Goal: Task Accomplishment & Management: Manage account settings

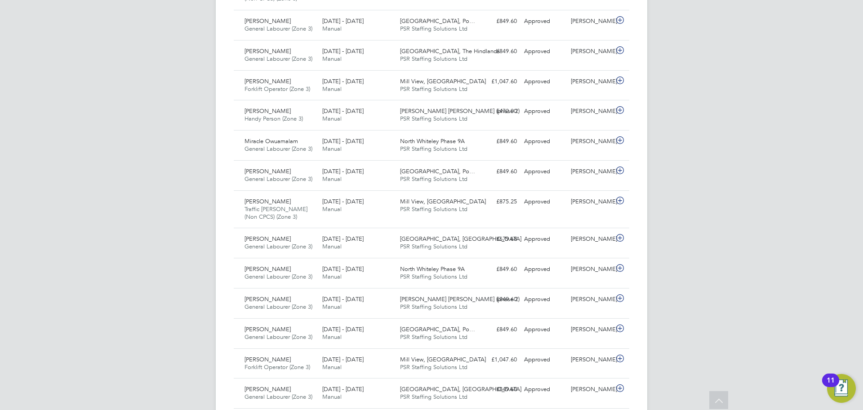
click at [428, 178] on span "PSR Staffing Solutions Ltd" at bounding box center [433, 179] width 67 height 8
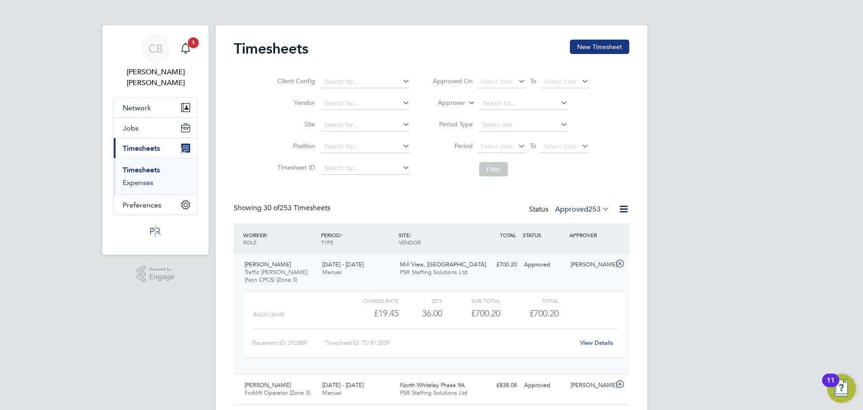
click at [148, 178] on link "Expenses" at bounding box center [138, 182] width 31 height 9
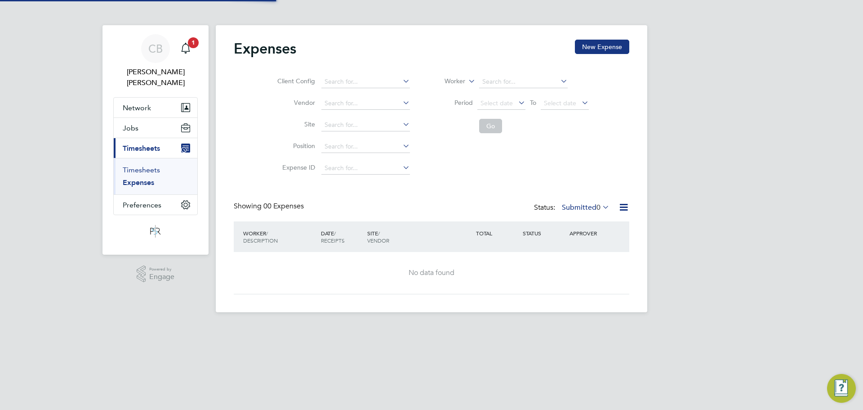
click at [150, 165] on link "Timesheets" at bounding box center [141, 169] width 37 height 9
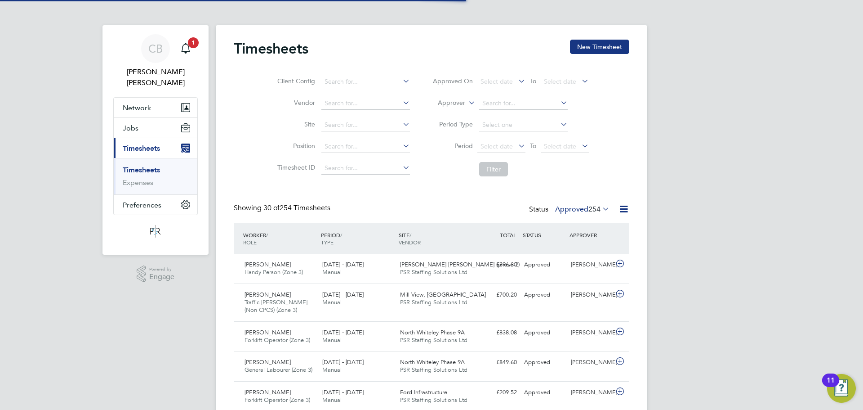
scroll to position [23, 78]
click at [390, 335] on div "[DATE] - [DATE] Manual" at bounding box center [358, 336] width 78 height 22
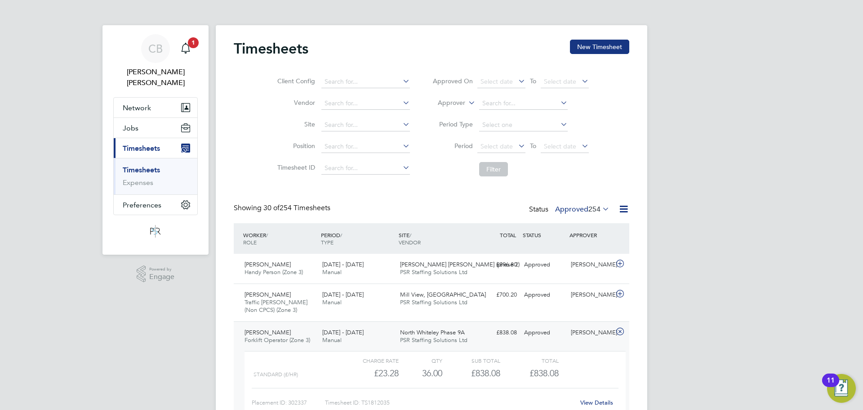
click at [591, 398] on div "View Details" at bounding box center [597, 402] width 44 height 14
click at [594, 401] on link "View Details" at bounding box center [596, 402] width 33 height 8
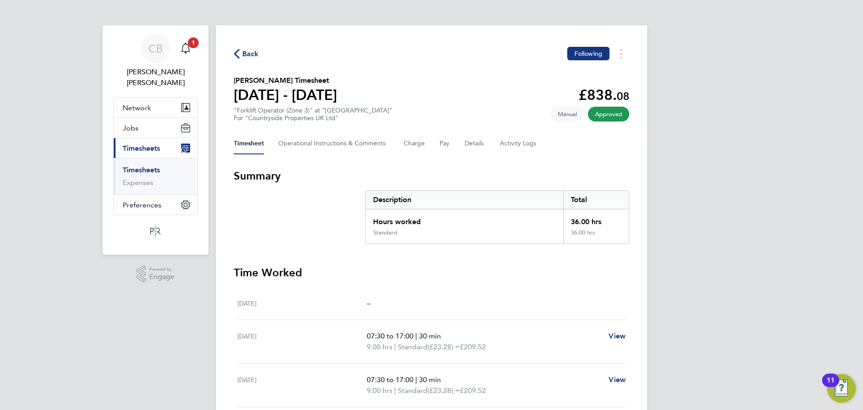
click at [458, 142] on div "Timesheet Operational Instructions & Comments Charge Pay Details Activity Logs" at bounding box center [432, 144] width 396 height 22
click at [448, 143] on button "Pay" at bounding box center [445, 144] width 11 height 22
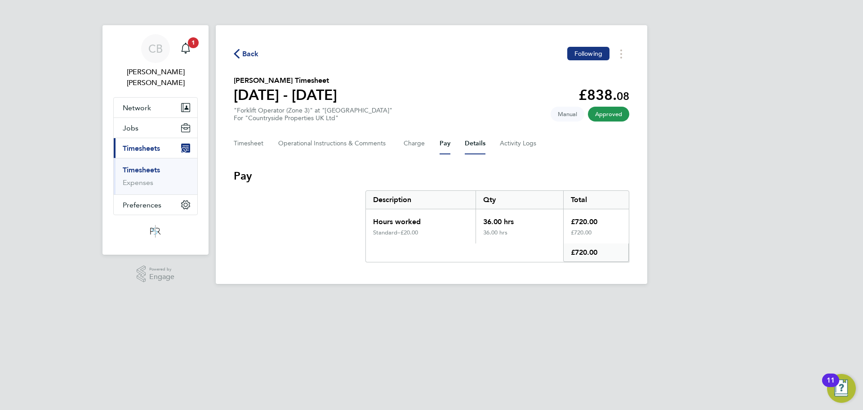
click at [467, 149] on button "Details" at bounding box center [475, 144] width 21 height 22
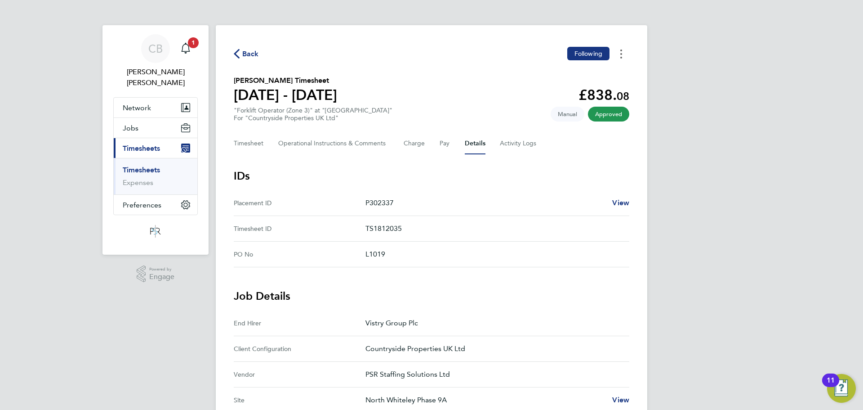
click at [625, 54] on button "Timesheets Menu" at bounding box center [621, 54] width 16 height 14
click at [509, 110] on section "Kenneth David Colyer's Timesheet 25 - 31 Aug 2025 £838. 08 "Forklift Operator (…" at bounding box center [432, 98] width 396 height 47
click at [510, 137] on Logs-tab "Activity Logs" at bounding box center [519, 144] width 38 height 22
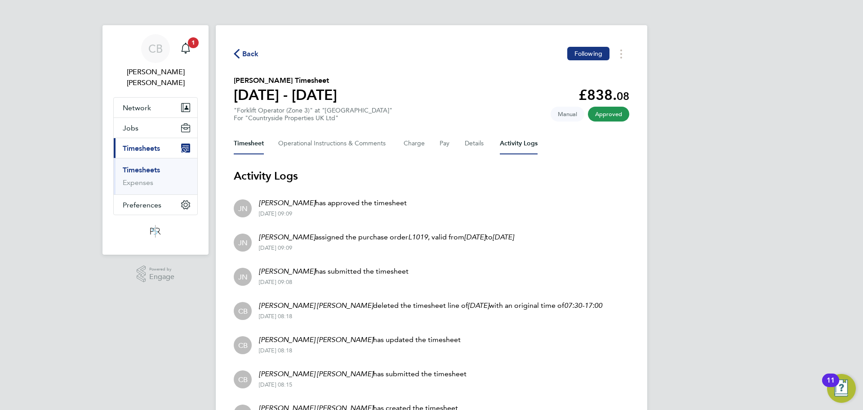
click at [261, 146] on button "Timesheet" at bounding box center [249, 144] width 30 height 22
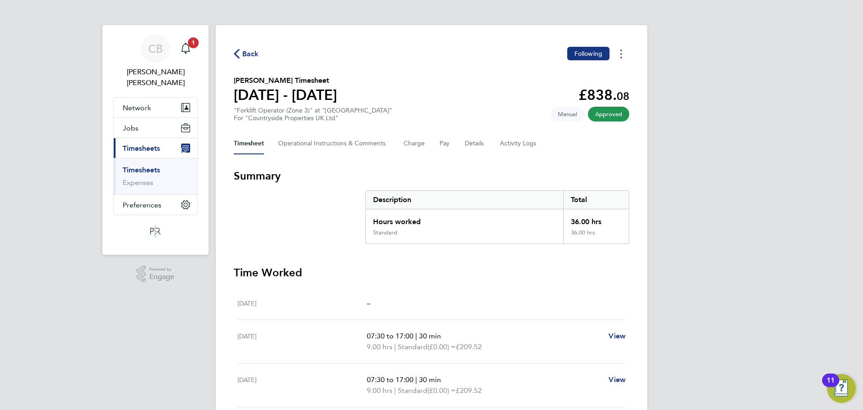
click at [617, 55] on button "Timesheets Menu" at bounding box center [621, 54] width 16 height 14
click at [128, 124] on span "Jobs" at bounding box center [131, 128] width 16 height 9
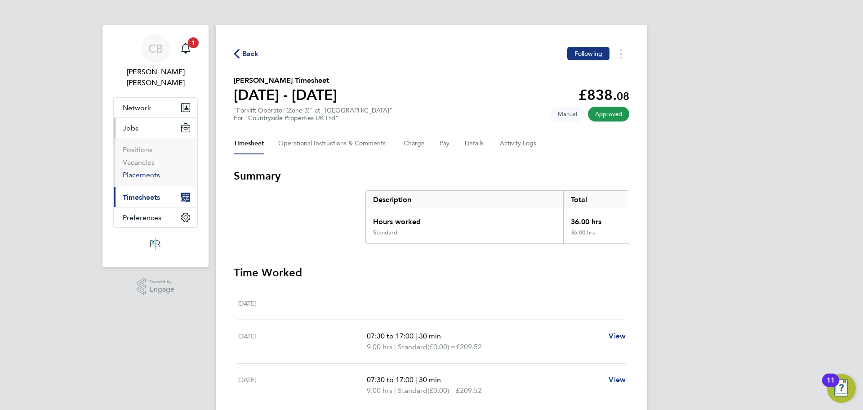
click at [143, 170] on link "Placements" at bounding box center [141, 174] width 37 height 9
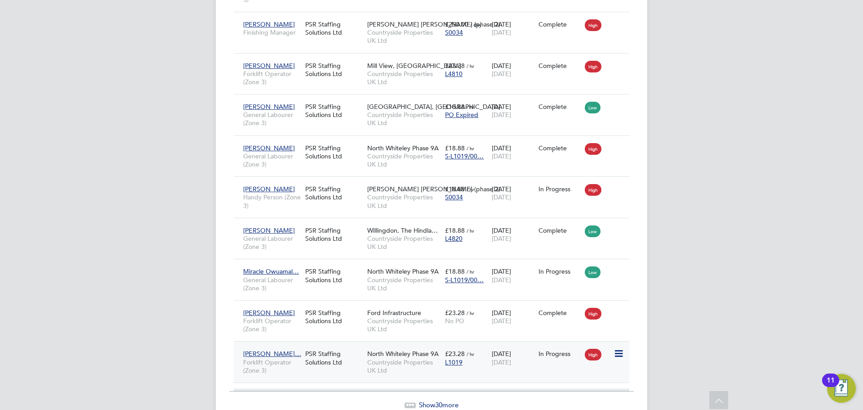
click at [365, 345] on div "North Whiteley Phase 9A Countryside Properties UK Ltd" at bounding box center [404, 362] width 78 height 34
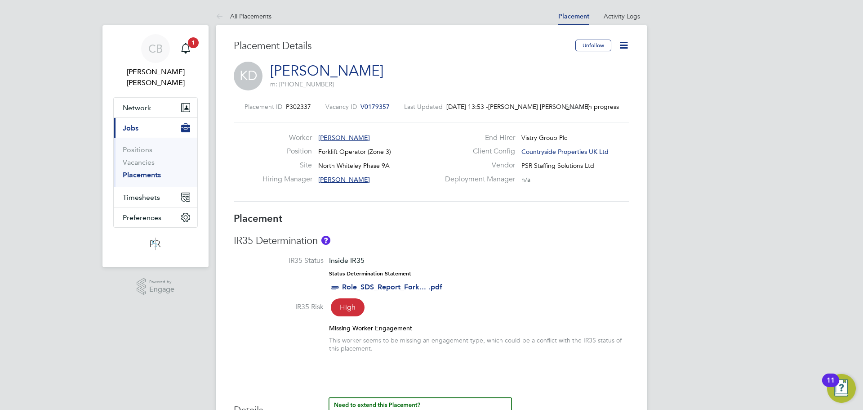
click at [362, 165] on span "North Whiteley Phase 9A" at bounding box center [353, 165] width 71 height 8
copy div "North Whiteley Phase 9A Hiring Manager"
click at [629, 44] on icon at bounding box center [623, 45] width 11 height 11
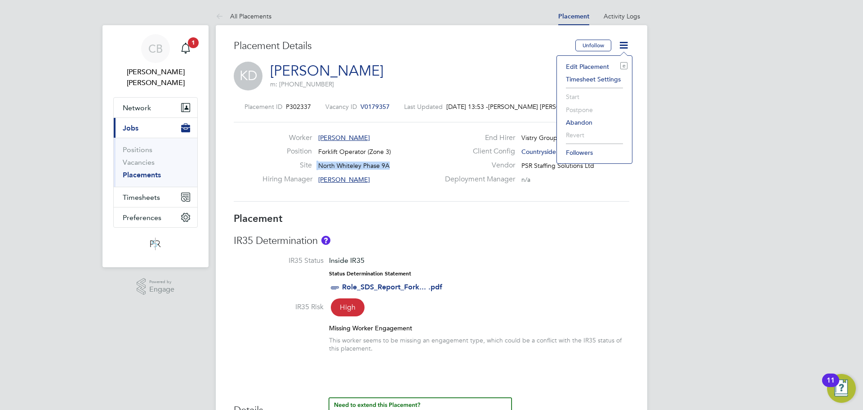
click at [610, 63] on li "Edit Placement e" at bounding box center [595, 66] width 66 height 13
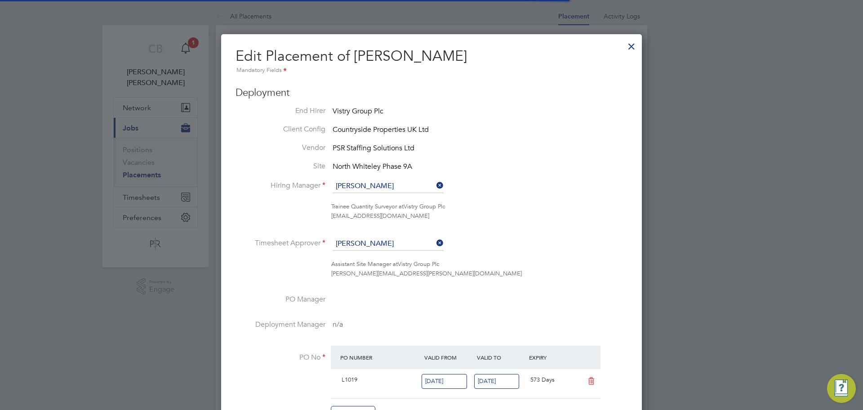
scroll to position [12, 393]
